Goal: Check status

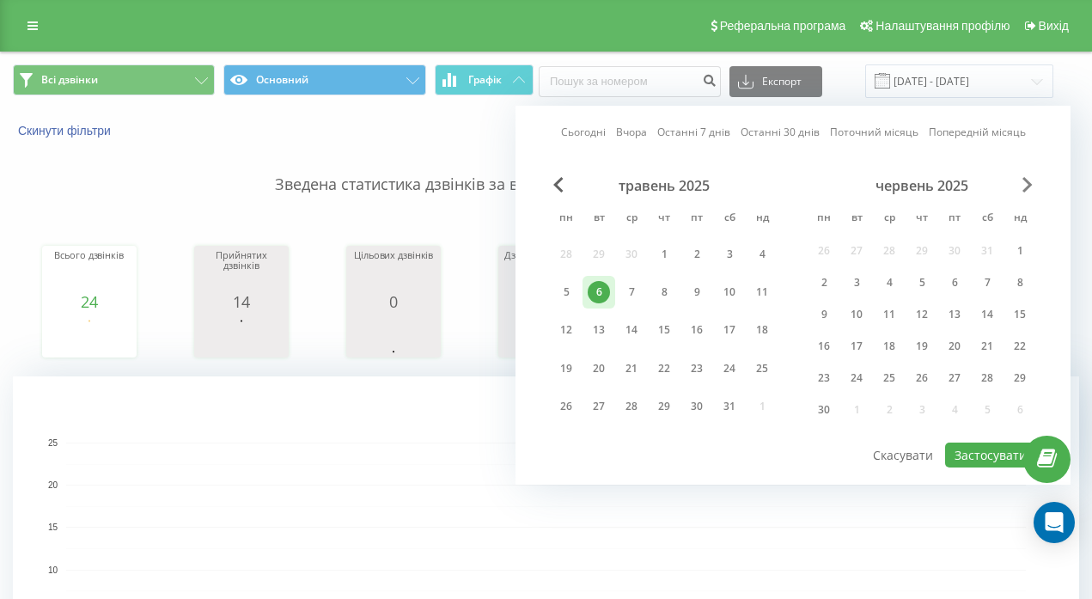
click at [1028, 183] on span "Next Month" at bounding box center [1027, 184] width 10 height 15
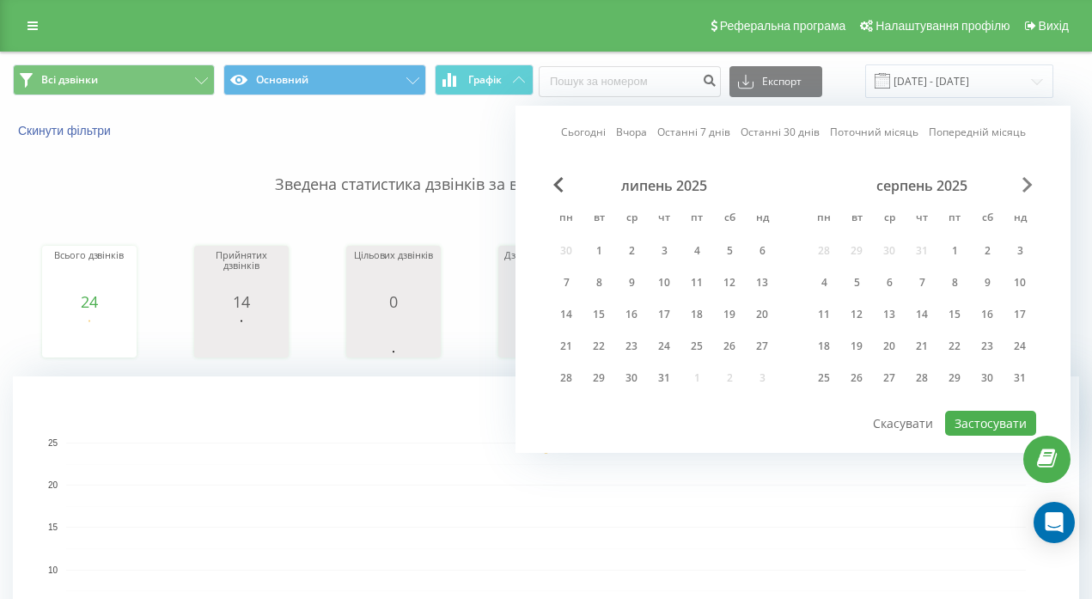
click at [1028, 183] on span "Next Month" at bounding box center [1027, 184] width 10 height 15
click at [666, 339] on div "21" at bounding box center [664, 346] width 22 height 22
click at [1000, 411] on button "Застосувати" at bounding box center [990, 423] width 91 height 25
type input "[DATE] - [DATE]"
